Goal: Transaction & Acquisition: Purchase product/service

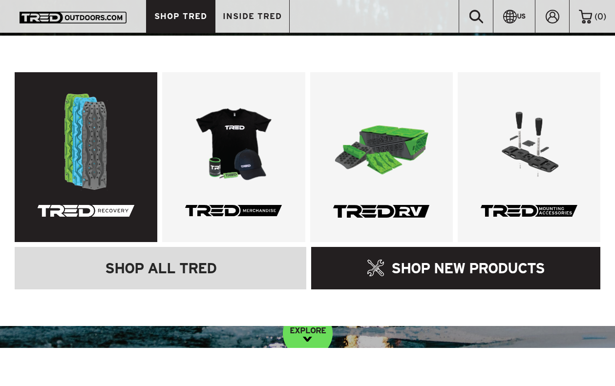
click at [90, 137] on link at bounding box center [86, 157] width 143 height 170
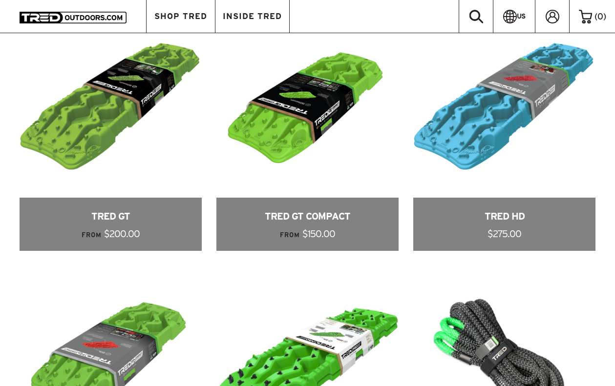
scroll to position [468, 0]
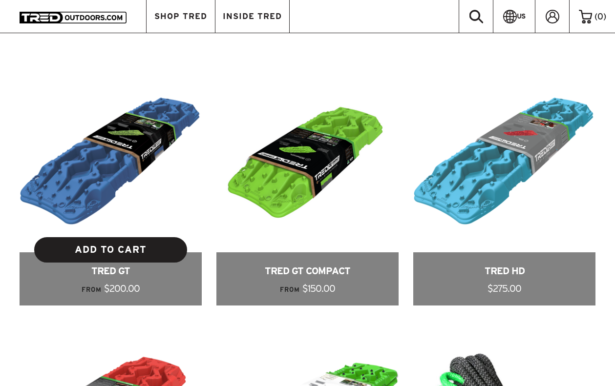
click at [122, 251] on link "ADD TO CART" at bounding box center [110, 249] width 153 height 25
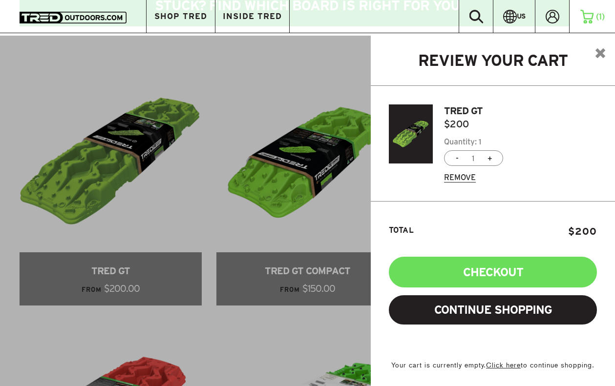
click at [468, 114] on link "TRED GT" at bounding box center [463, 111] width 39 height 11
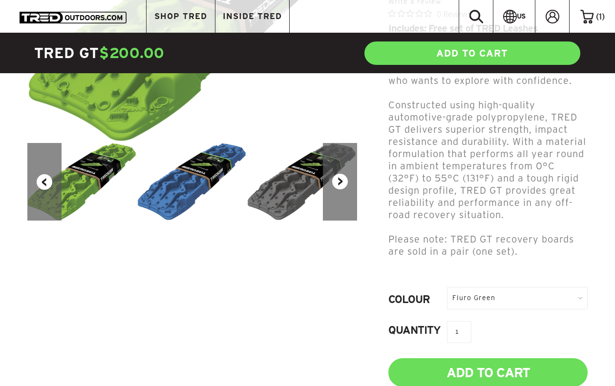
scroll to position [242, 0]
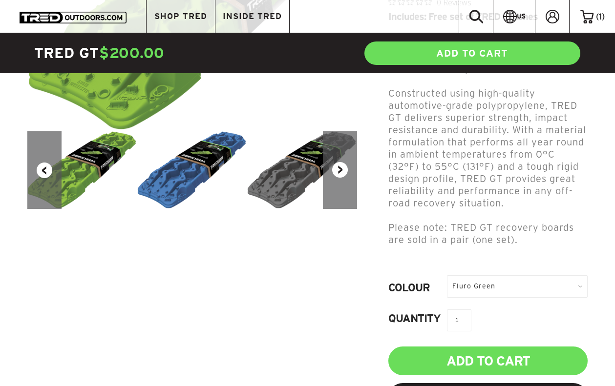
click at [482, 297] on div "Fluro Green" at bounding box center [517, 287] width 141 height 22
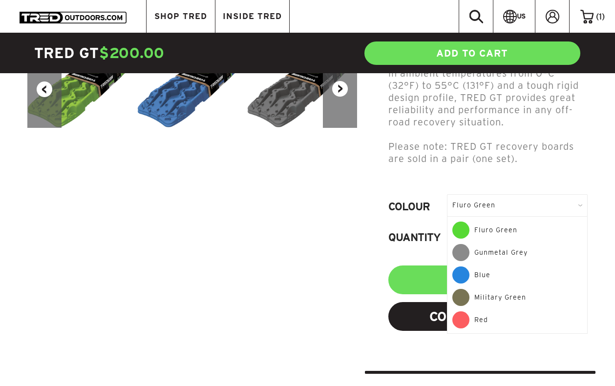
scroll to position [320, 0]
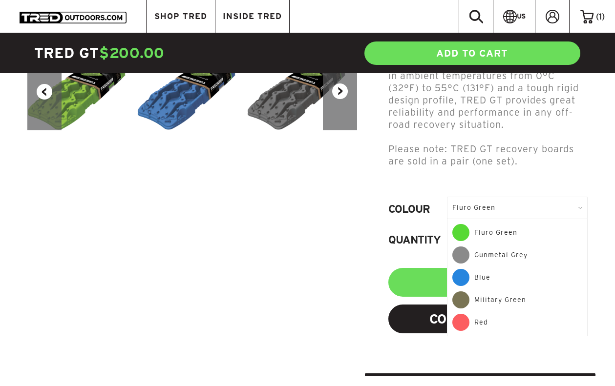
click at [482, 322] on div "Red" at bounding box center [517, 322] width 130 height 17
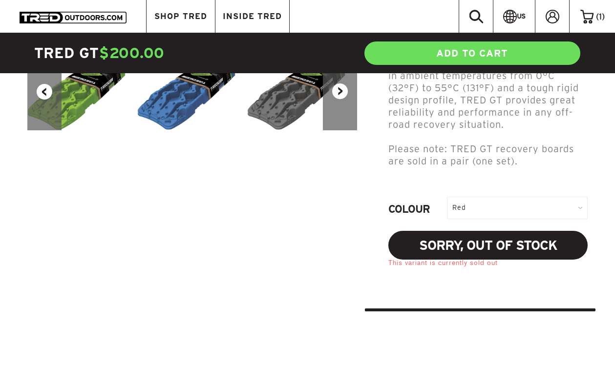
click at [330, 255] on div "Previous Next TRED GT $220.00 USD 0.0 star rating Write a review 0 Reviews Incl…" at bounding box center [308, 65] width 576 height 491
